Goal: Find specific page/section: Find specific page/section

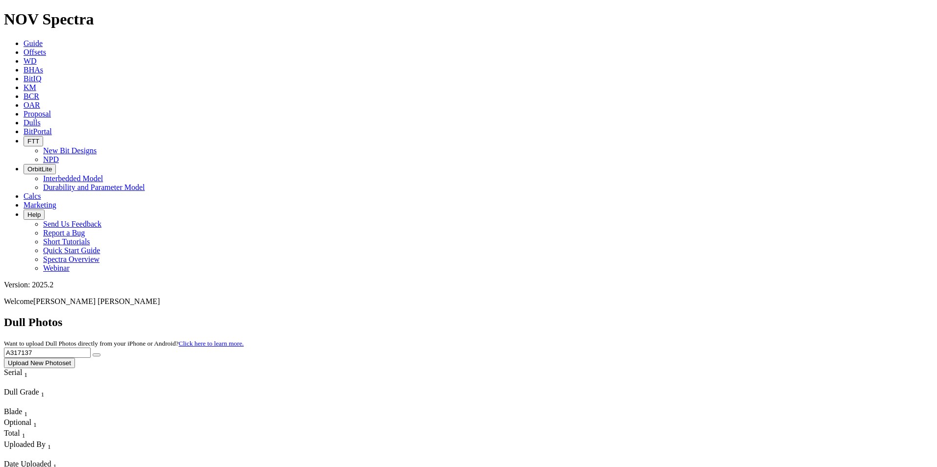
click at [675, 316] on div "Dull Photos Want to upload Dull Photos directly from your iPhone or Android? Cl…" at bounding box center [468, 342] width 929 height 52
click at [97, 355] on icon "submit" at bounding box center [97, 355] width 0 height 0
click at [742, 316] on div "Dull Photos Want to upload Dull Photos directly from your iPhone or Android? Cl…" at bounding box center [468, 342] width 929 height 52
click at [91, 348] on input "A318573" at bounding box center [47, 353] width 87 height 10
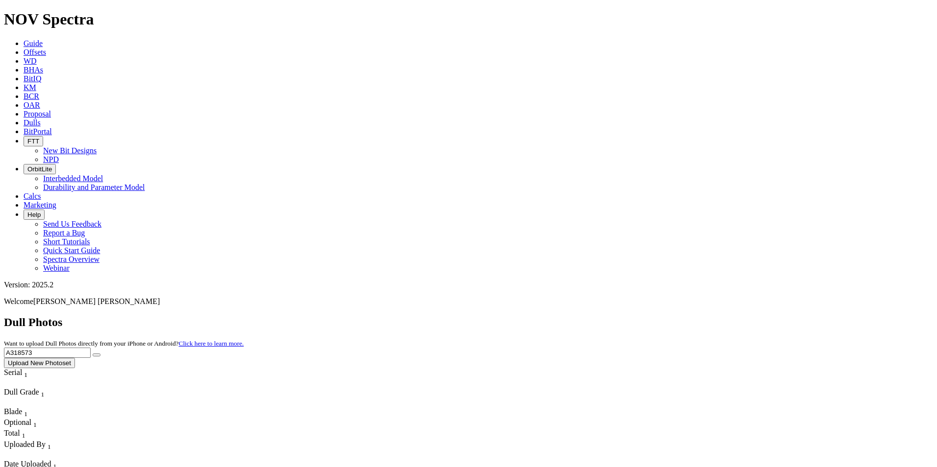
click at [91, 348] on input "A318573" at bounding box center [47, 353] width 87 height 10
drag, startPoint x: 734, startPoint y: 41, endPoint x: 670, endPoint y: 48, distance: 64.1
click at [670, 316] on div "Dull Photos Want to upload Dull Photos directly from your iPhone or Android? Cl…" at bounding box center [468, 342] width 929 height 52
paste input "9272"
click at [100, 354] on button "submit" at bounding box center [97, 355] width 8 height 3
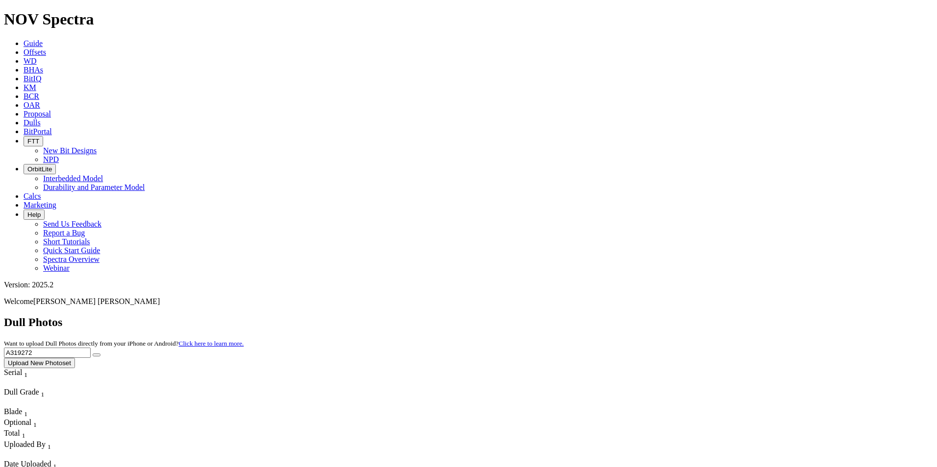
drag, startPoint x: 745, startPoint y: 48, endPoint x: 750, endPoint y: 47, distance: 5.0
click at [91, 348] on input "A319272" at bounding box center [47, 353] width 87 height 10
drag, startPoint x: 755, startPoint y: 46, endPoint x: 667, endPoint y: 48, distance: 87.2
click at [667, 316] on div "Dull Photos Want to upload Dull Photos directly from your iPhone or Android? Cl…" at bounding box center [468, 342] width 929 height 52
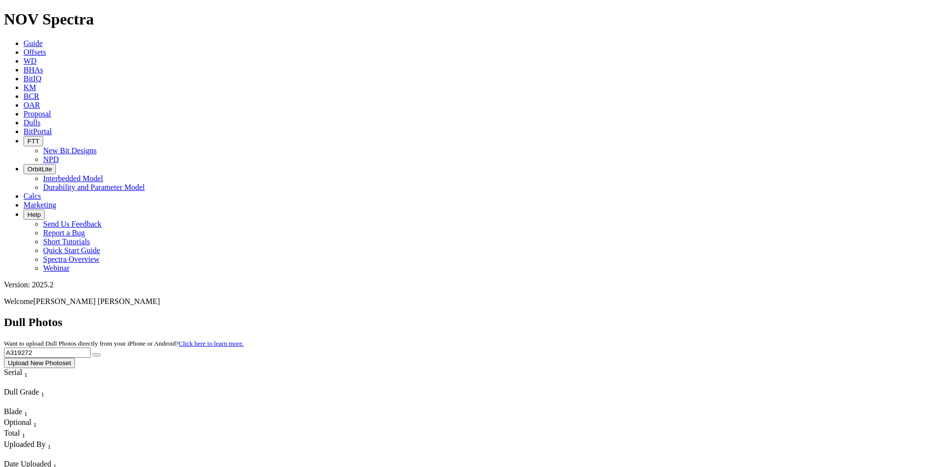
paste input "6335"
type input "A316335"
click at [100, 354] on button "submit" at bounding box center [97, 355] width 8 height 3
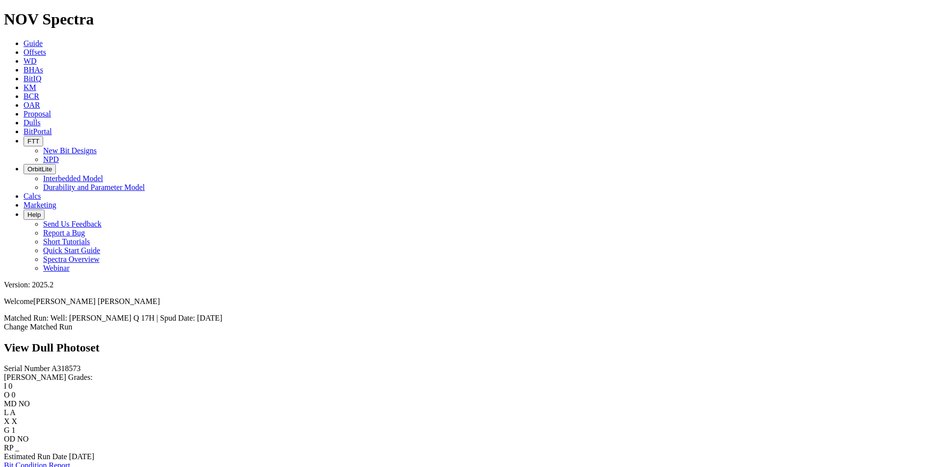
scroll to position [664, 0]
